Goal: Transaction & Acquisition: Purchase product/service

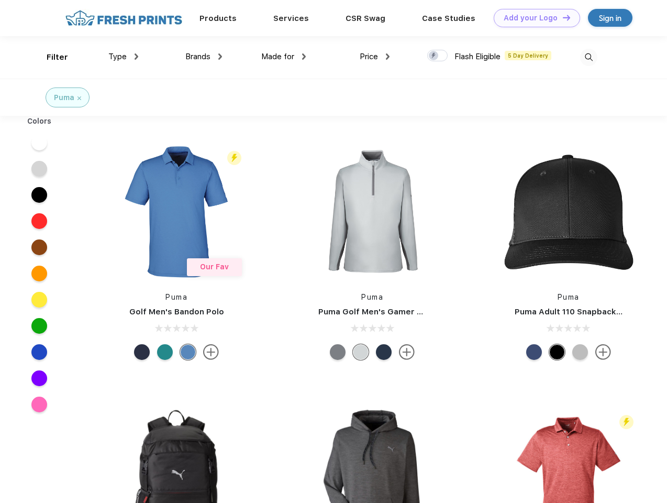
scroll to position [1, 0]
click at [533, 18] on link "Add your Logo Design Tool" at bounding box center [537, 18] width 86 height 18
click at [0, 0] on div "Design Tool" at bounding box center [0, 0] width 0 height 0
click at [562, 17] on link "Add your Logo Design Tool" at bounding box center [537, 18] width 86 height 18
click at [50, 57] on div "Filter" at bounding box center [57, 57] width 21 height 12
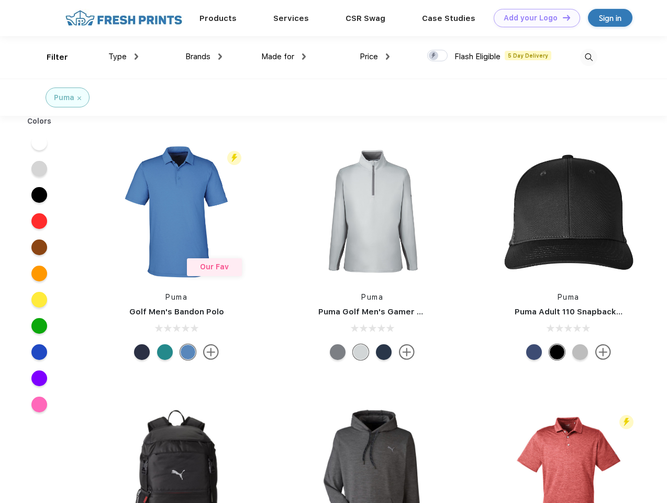
click at [124, 57] on span "Type" at bounding box center [117, 56] width 18 height 9
click at [204, 57] on span "Brands" at bounding box center [197, 56] width 25 height 9
click at [284, 57] on span "Made for" at bounding box center [277, 56] width 33 height 9
click at [375, 57] on span "Price" at bounding box center [369, 56] width 18 height 9
click at [438, 56] on div at bounding box center [437, 56] width 20 height 12
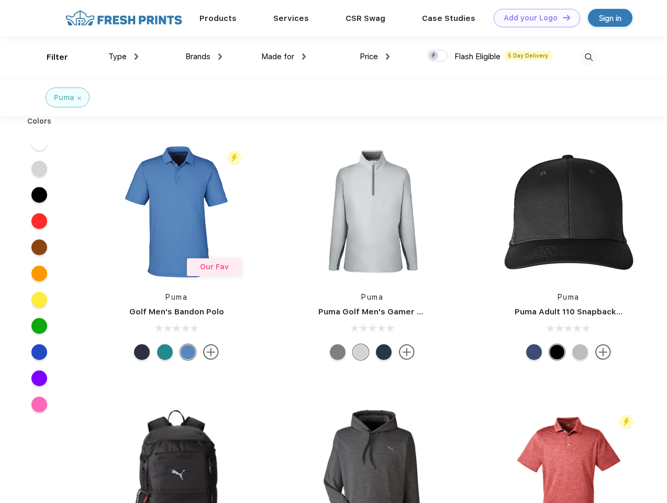
click at [434, 56] on input "checkbox" at bounding box center [430, 52] width 7 height 7
click at [589, 57] on img at bounding box center [588, 57] width 17 height 17
